Goal: Complete application form

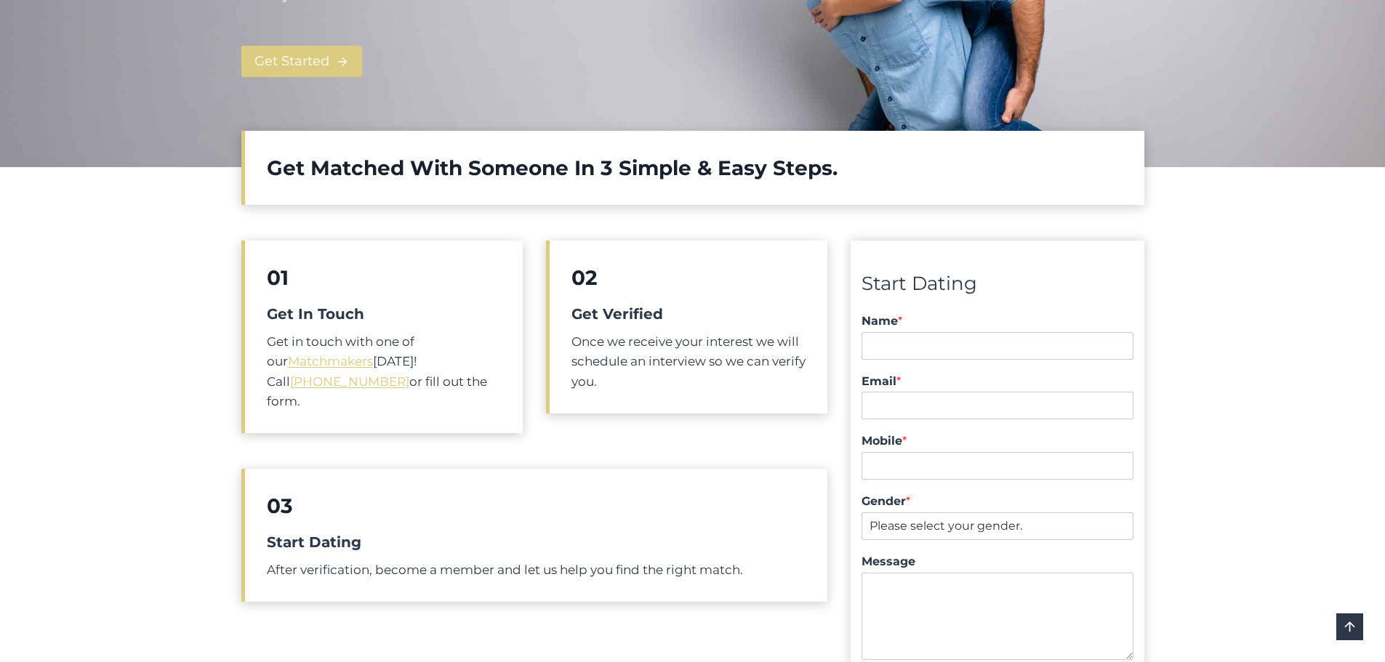
scroll to position [436, 0]
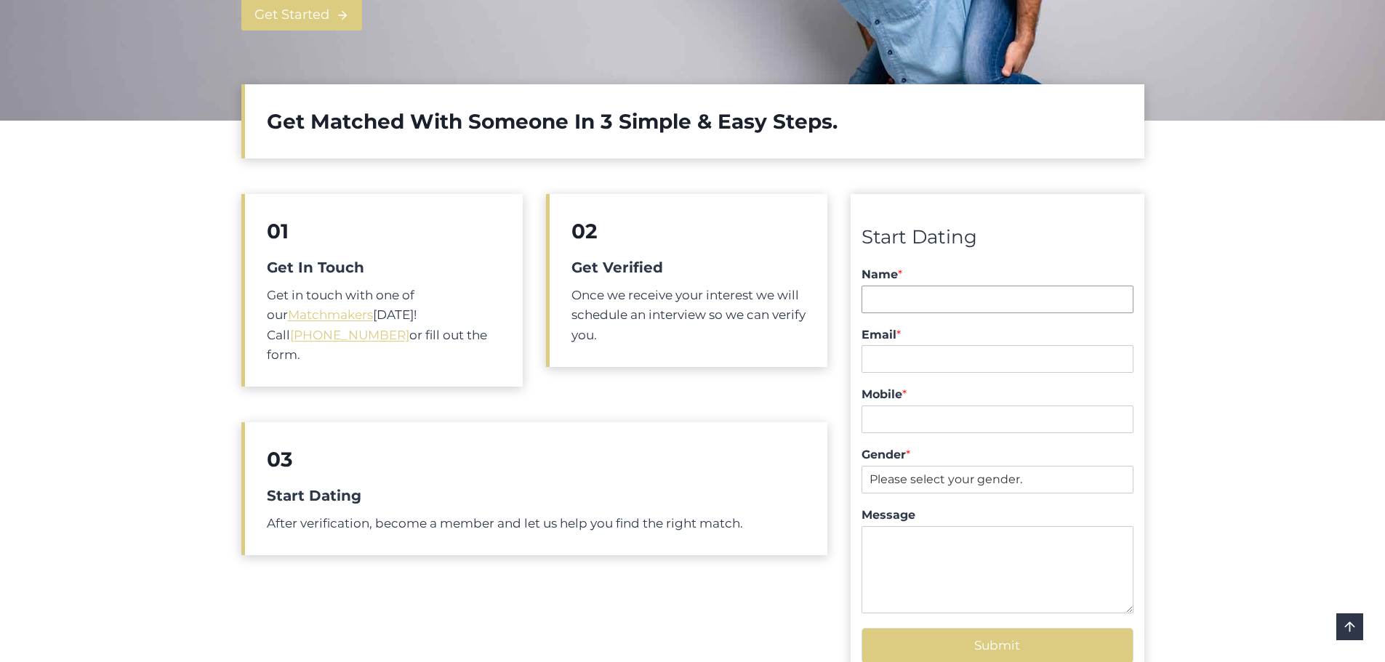
click at [896, 304] on input "Name *" at bounding box center [996, 300] width 271 height 28
type input "z@[DOMAIN_NAME]"
drag, startPoint x: 977, startPoint y: 299, endPoint x: 859, endPoint y: 311, distance: 118.4
click at [859, 311] on div "Start Dating Name * z@pod.com.au First - Last Email * Mobile * Gender * Please …" at bounding box center [997, 443] width 293 height 498
type input "z@pod.com.au"
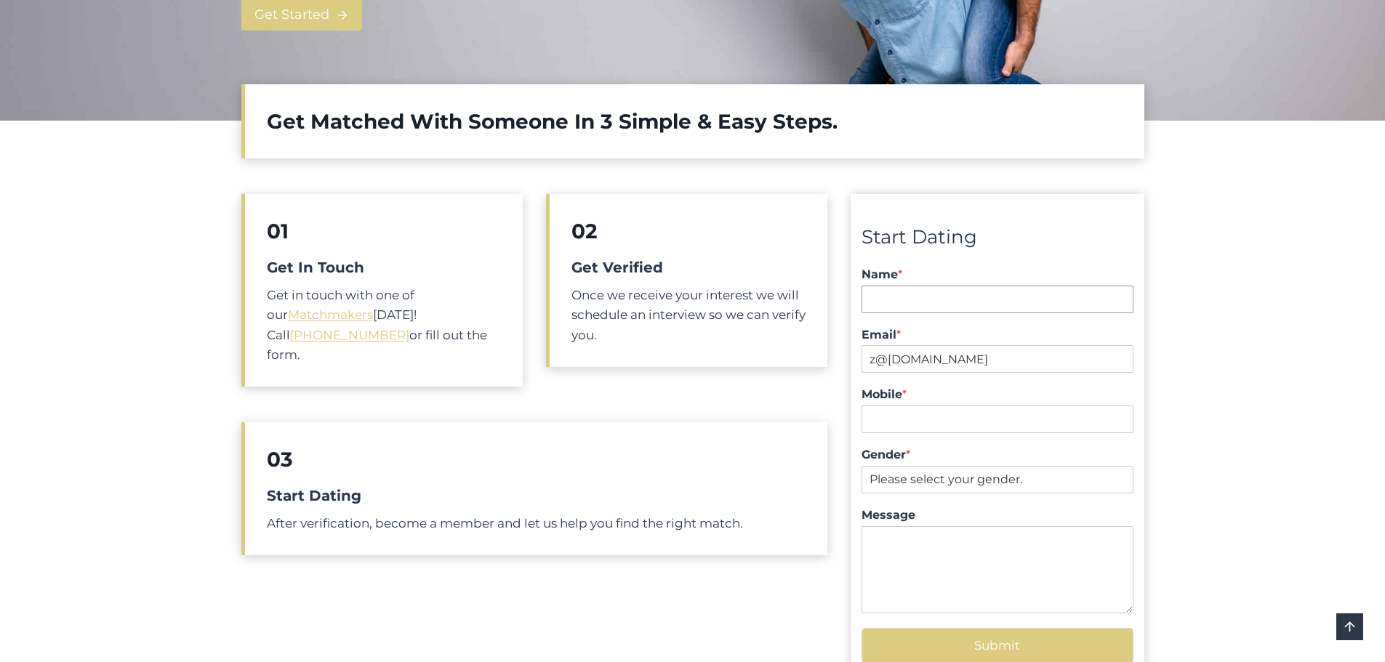
click at [906, 300] on input "Name *" at bounding box center [996, 300] width 271 height 28
type input "zo"
click at [908, 427] on input "Mobile *" at bounding box center [996, 420] width 271 height 28
type input "0411120444"
click at [934, 482] on select "Please select your gender. Male Female" at bounding box center [996, 480] width 271 height 28
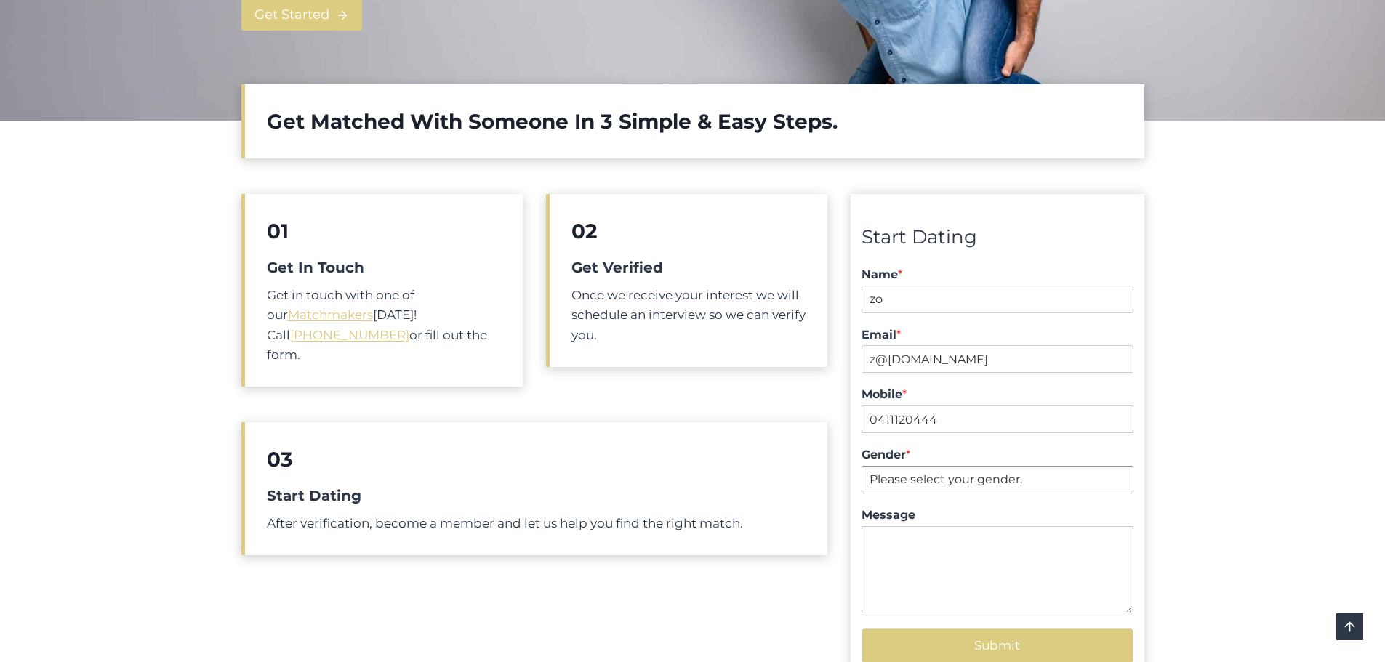
select select "[DEMOGRAPHIC_DATA]"
click at [861, 466] on select "Please select your gender. Male Female" at bounding box center [996, 480] width 271 height 28
click at [907, 545] on textarea "Message" at bounding box center [996, 569] width 271 height 87
type textarea "5:26"
click at [952, 643] on button "Submit" at bounding box center [996, 646] width 271 height 36
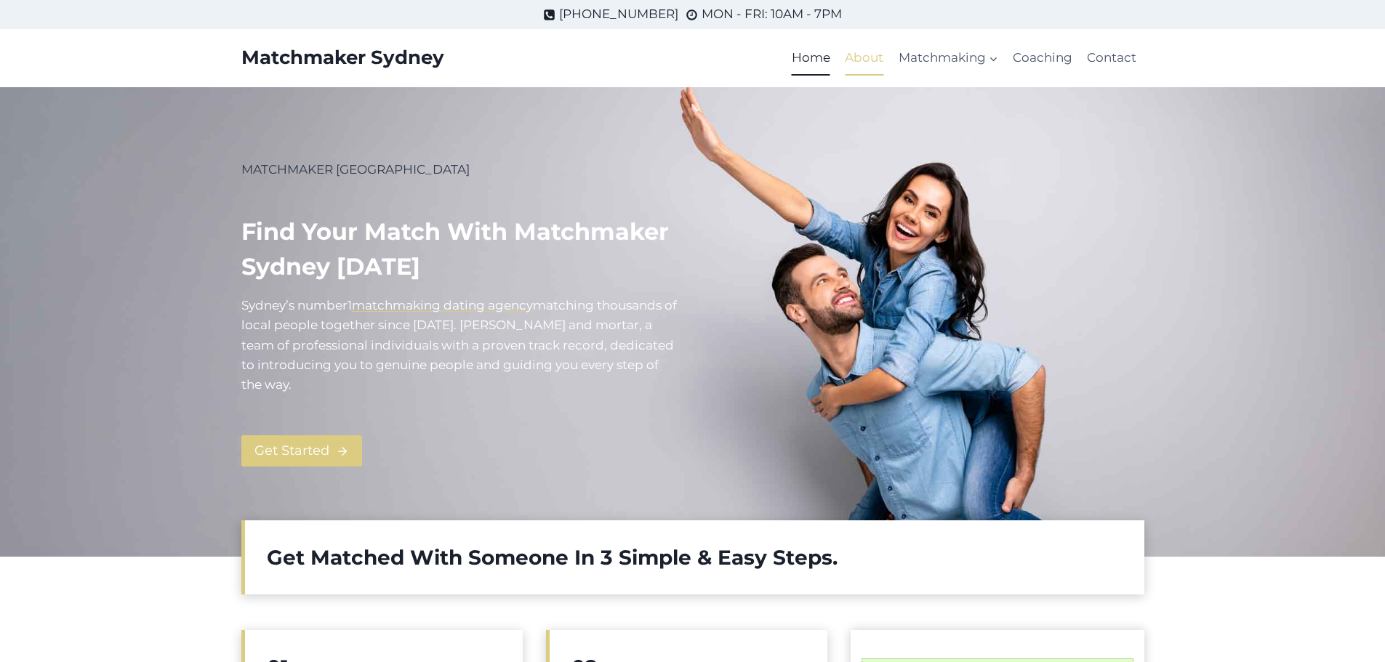
click at [869, 57] on link "About" at bounding box center [863, 58] width 53 height 35
